Goal: Task Accomplishment & Management: Manage account settings

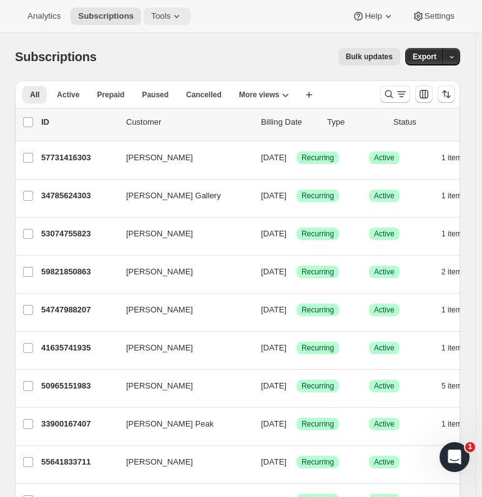
click at [164, 11] on span "Tools" at bounding box center [160, 16] width 19 height 10
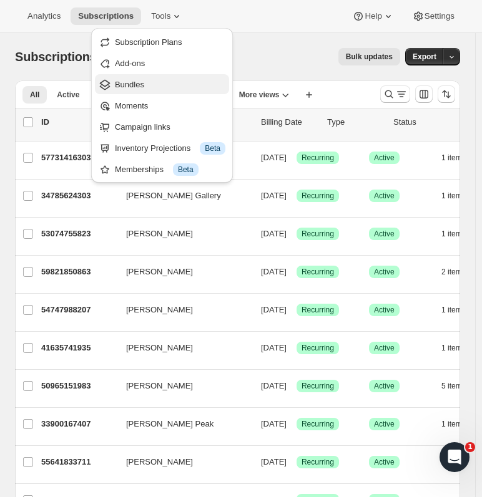
click at [142, 84] on span "Bundles" at bounding box center [129, 84] width 29 height 9
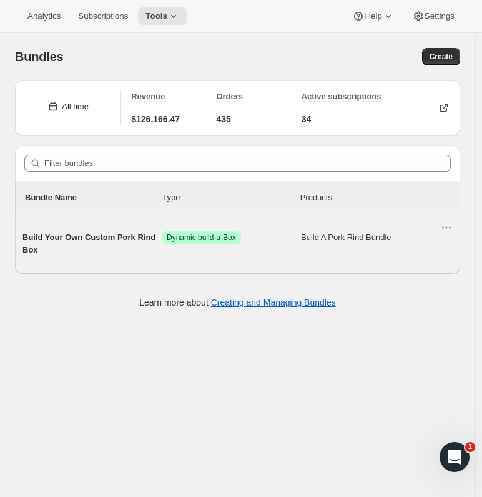
click at [324, 237] on span "Build A Pork Rind Bundle" at bounding box center [370, 237] width 139 height 12
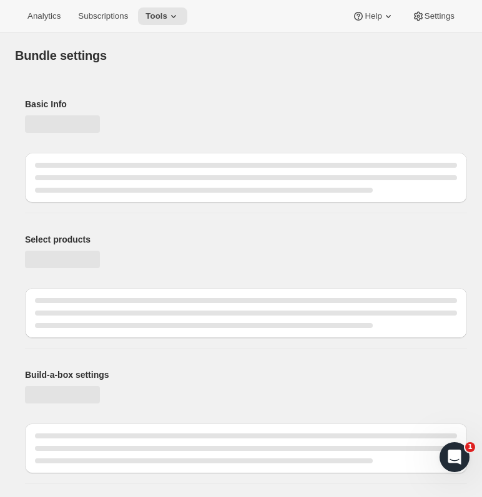
type input "Build Your Own Custom Pork Rind Box"
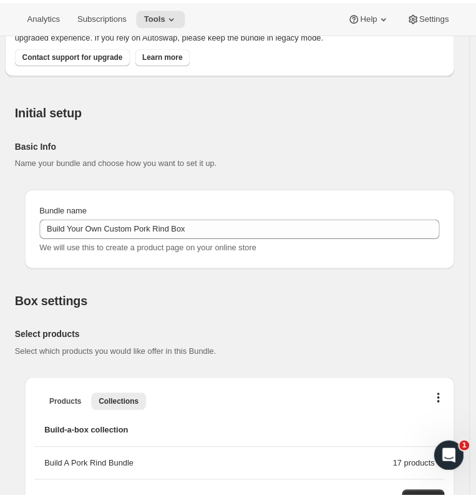
scroll to position [374, 0]
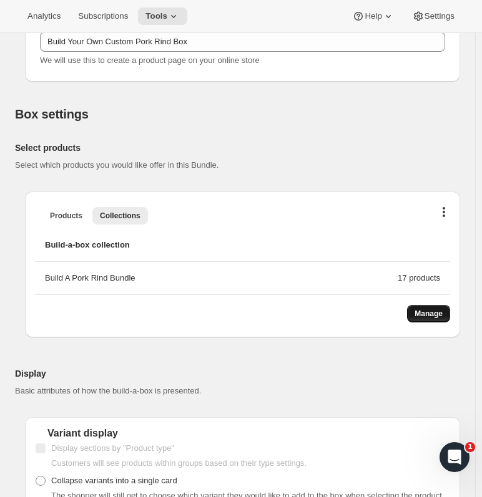
click at [437, 309] on button "Manage" at bounding box center [428, 313] width 43 height 17
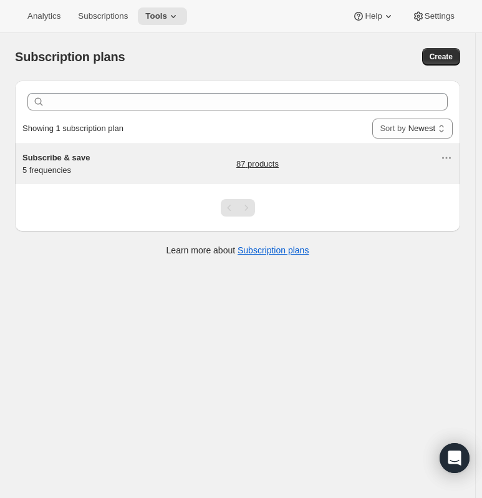
click at [274, 162] on link "87 products" at bounding box center [257, 164] width 42 height 12
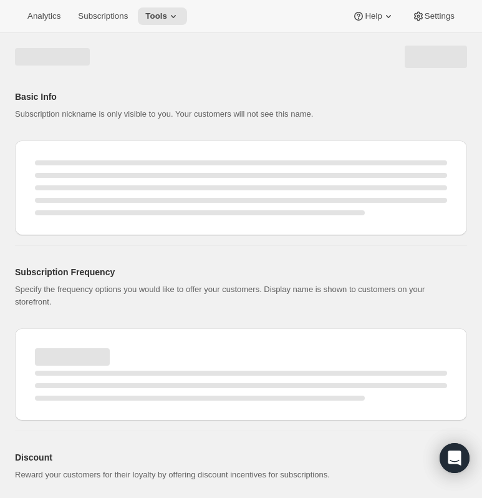
select select "WEEK"
select select "MONTH"
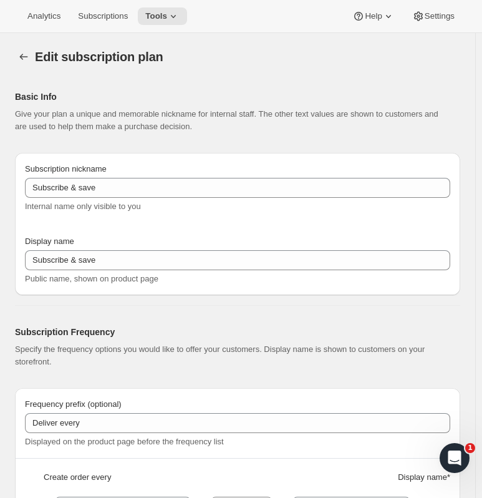
type input "7"
select select "DAY"
type input "7 Days"
type input "14"
select select "DAY"
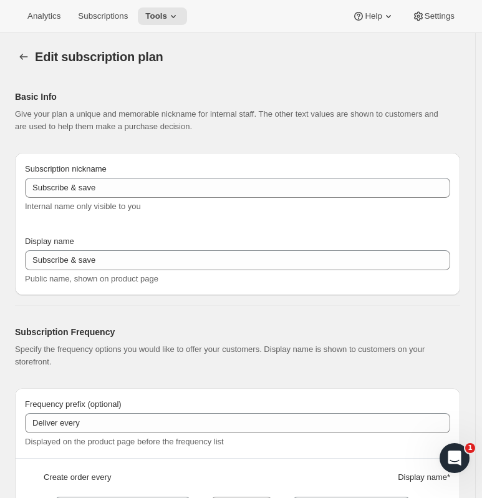
type input "14 Days"
type input "5"
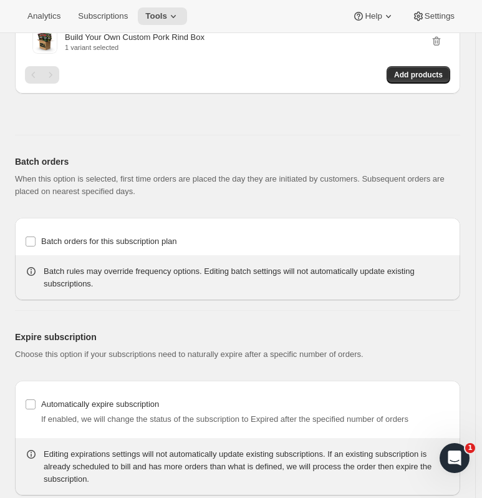
scroll to position [3848, 0]
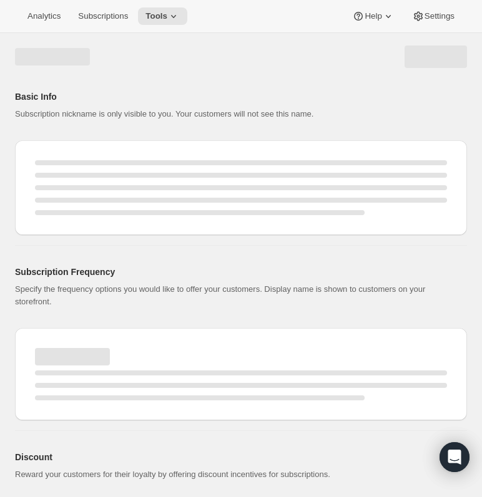
select select "WEEK"
select select "MONTH"
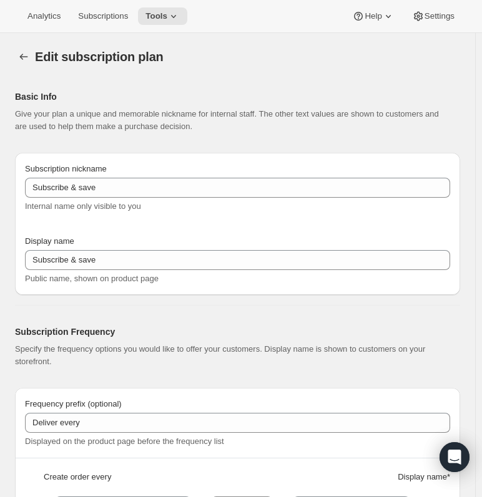
type input "7"
select select "DAY"
type input "7 Days"
type input "14"
select select "DAY"
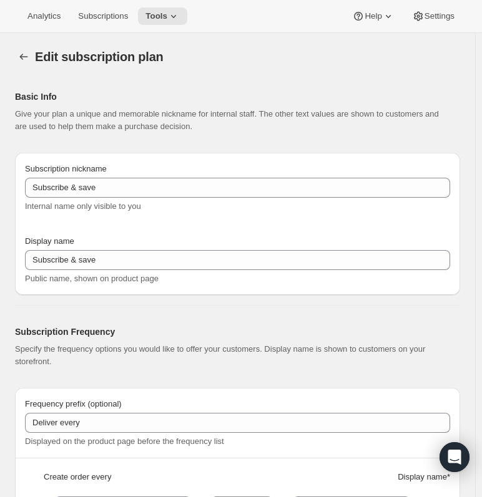
type input "14 Days"
type input "5"
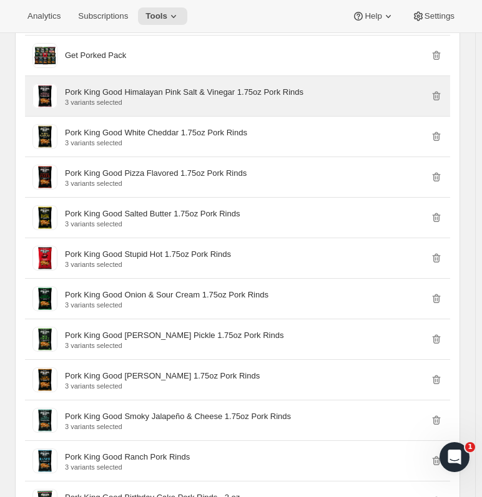
scroll to position [2850, 0]
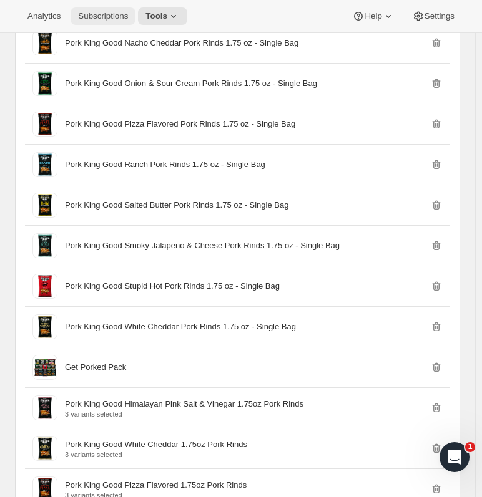
click at [109, 14] on span "Subscriptions" at bounding box center [103, 16] width 50 height 10
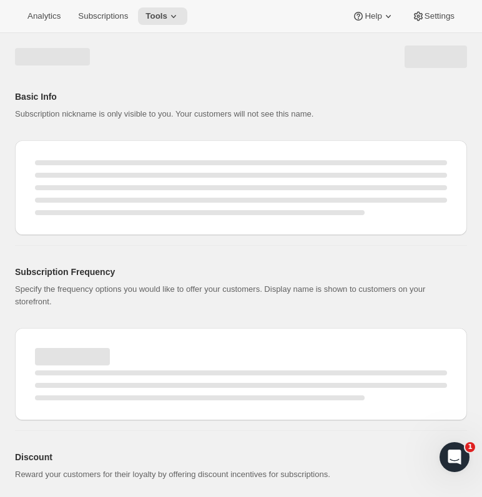
select select "WEEK"
select select "MONTH"
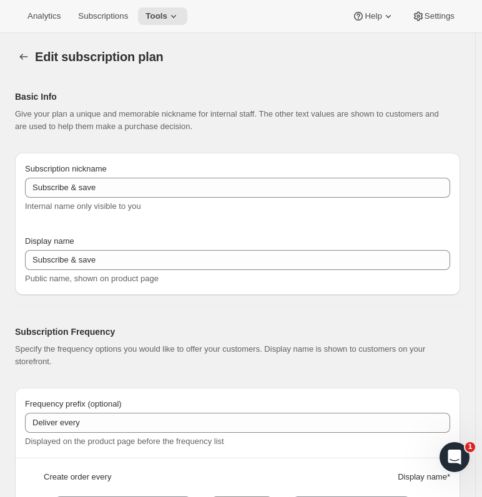
type input "7"
select select "DAY"
type input "7 Days"
type input "14"
select select "DAY"
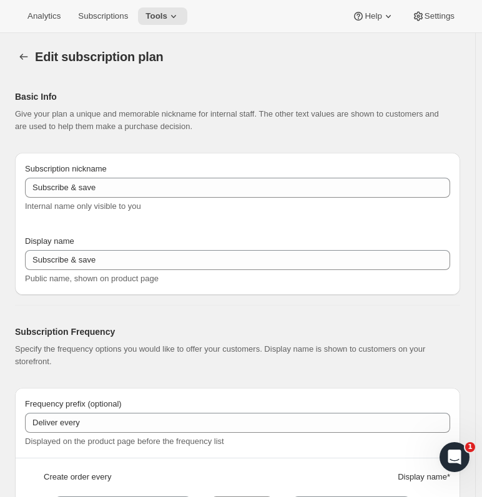
type input "14 Days"
type input "5"
